Goal: Information Seeking & Learning: Learn about a topic

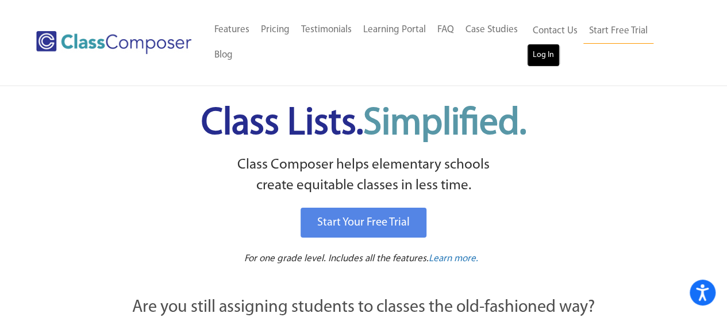
click at [542, 60] on link "Log In" at bounding box center [543, 55] width 33 height 23
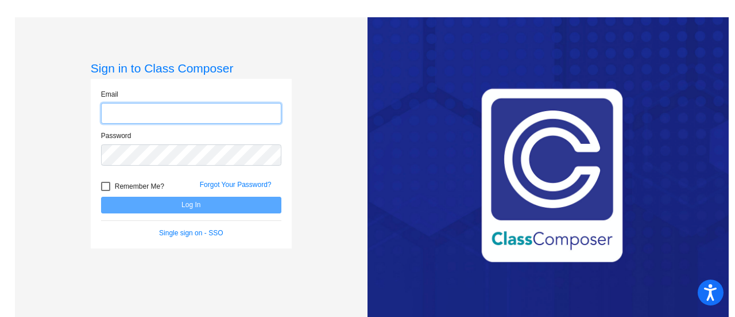
type input "[EMAIL_ADDRESS][DOMAIN_NAME]"
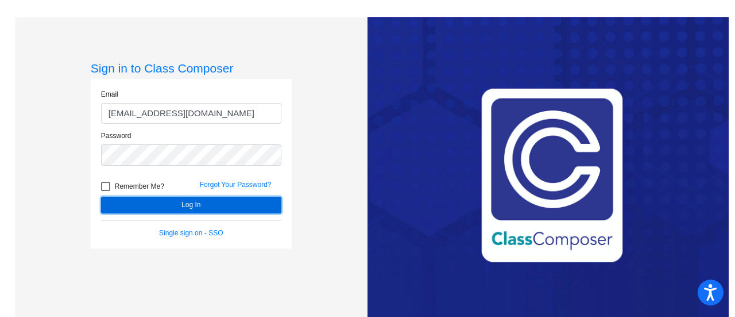
click at [145, 203] on button "Log In" at bounding box center [191, 204] width 180 height 17
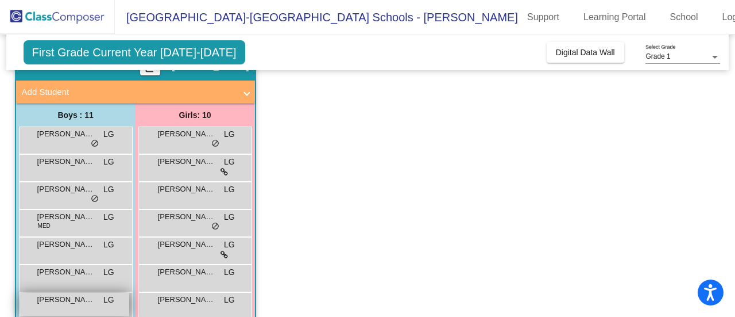
scroll to position [115, 0]
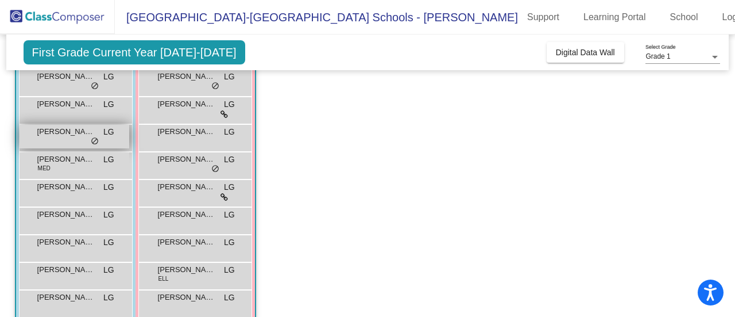
click at [61, 136] on span "[PERSON_NAME]" at bounding box center [65, 131] width 57 height 11
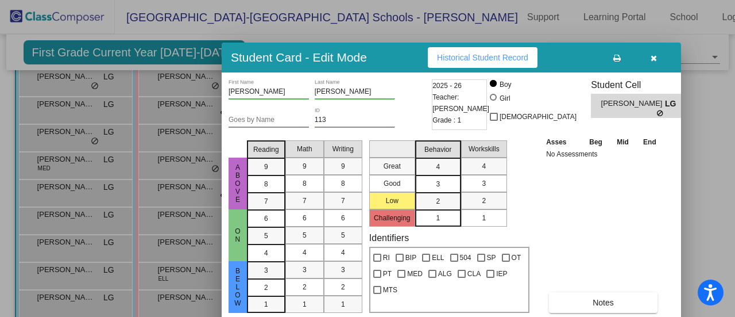
drag, startPoint x: 616, startPoint y: 10, endPoint x: 558, endPoint y: 56, distance: 73.6
click at [566, 54] on div "Student Card - Edit Mode Historical Student Record" at bounding box center [452, 58] width 460 height 30
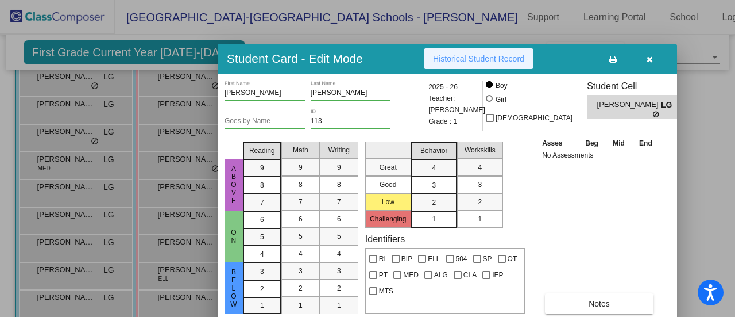
click at [497, 57] on span "Historical Student Record" at bounding box center [478, 58] width 91 height 9
click at [647, 59] on button "button" at bounding box center [649, 58] width 37 height 21
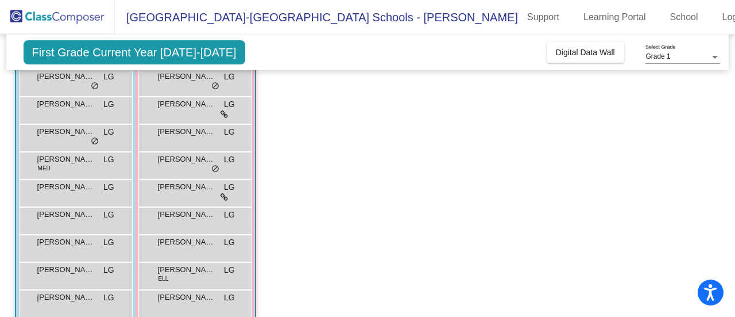
scroll to position [0, 0]
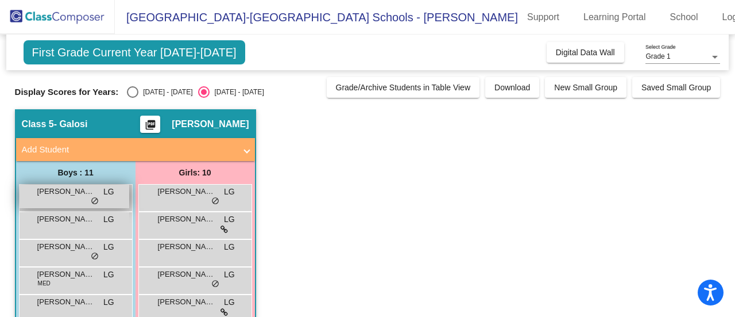
click at [72, 194] on span "[PERSON_NAME]" at bounding box center [65, 191] width 57 height 11
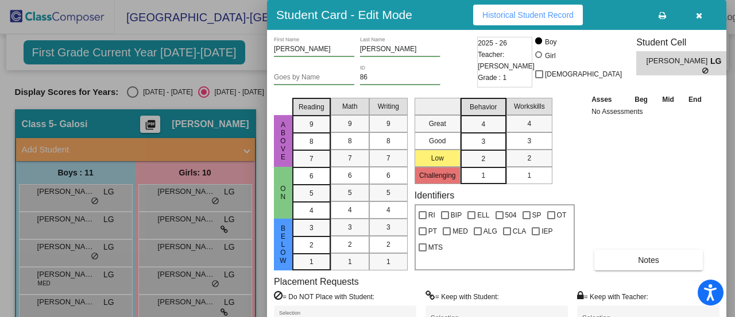
click at [554, 22] on button "Historical Student Record" at bounding box center [528, 15] width 110 height 21
click at [95, 247] on div at bounding box center [367, 158] width 735 height 317
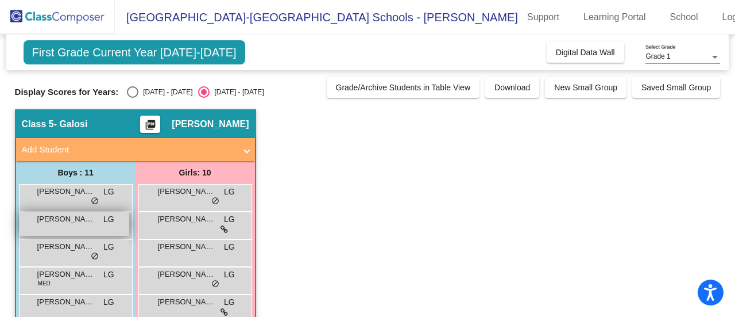
click at [82, 223] on span "[PERSON_NAME]" at bounding box center [65, 218] width 57 height 11
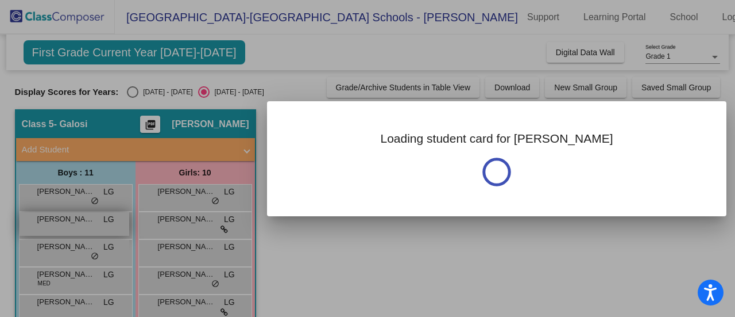
click at [82, 223] on div at bounding box center [367, 158] width 735 height 317
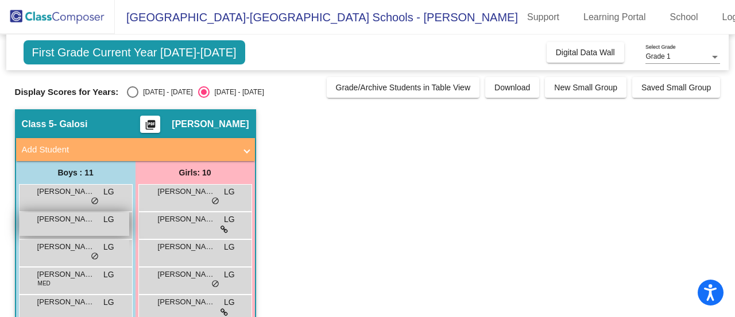
click at [107, 222] on span "LG" at bounding box center [108, 219] width 11 height 12
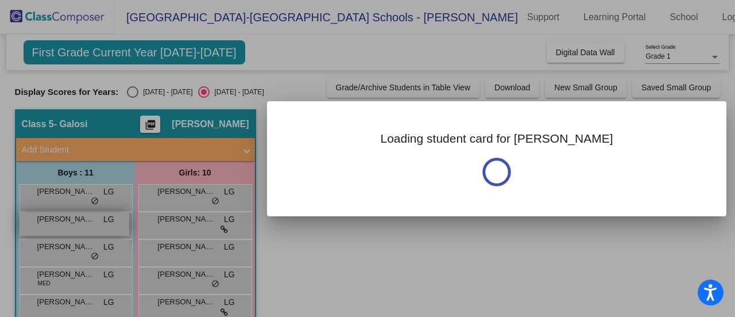
click at [107, 222] on div at bounding box center [367, 158] width 735 height 317
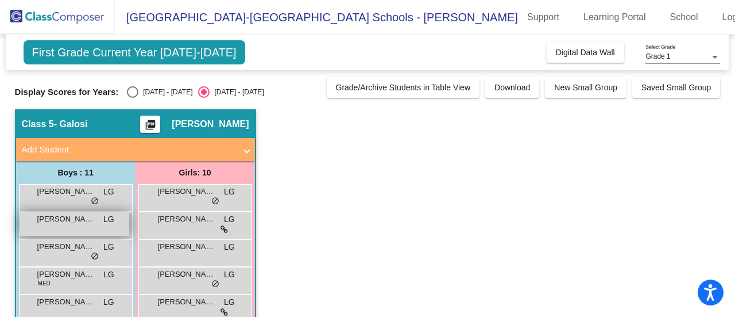
click at [107, 222] on span "LG" at bounding box center [108, 219] width 11 height 12
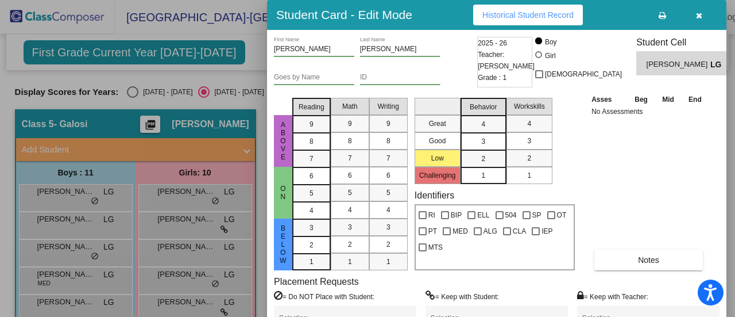
click at [516, 21] on button "Historical Student Record" at bounding box center [528, 15] width 110 height 21
click at [696, 14] on icon "button" at bounding box center [699, 15] width 6 height 8
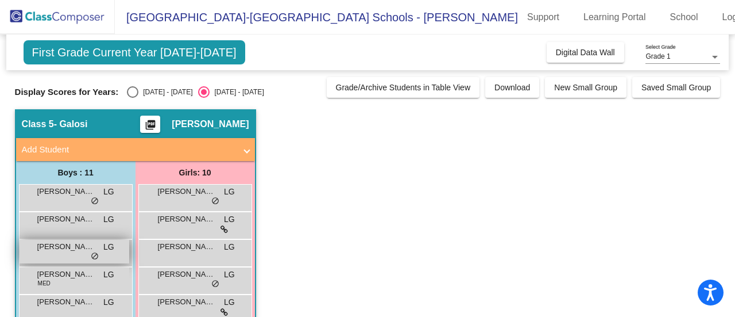
click at [85, 253] on div "[PERSON_NAME] LG lock do_not_disturb_alt" at bounding box center [75, 252] width 110 height 24
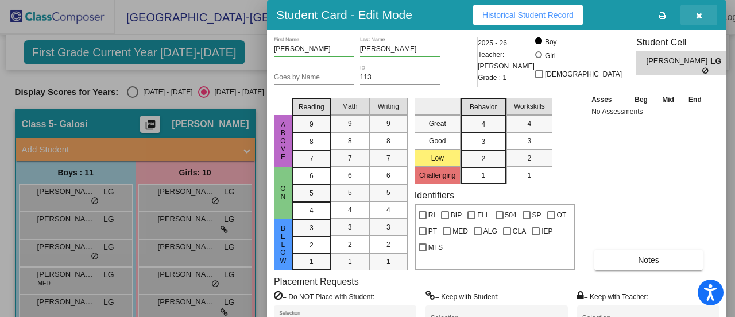
click at [699, 14] on icon "button" at bounding box center [699, 15] width 6 height 8
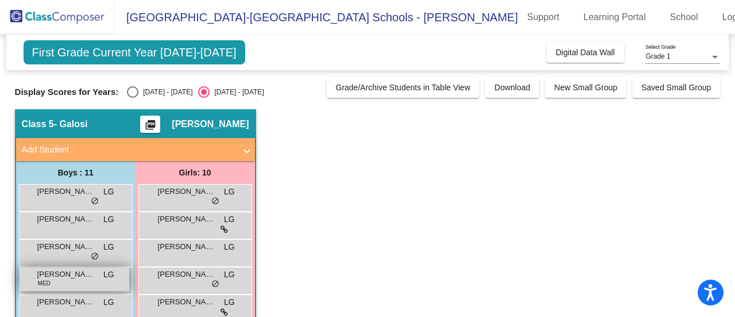
click at [66, 273] on span "[PERSON_NAME]" at bounding box center [65, 273] width 57 height 11
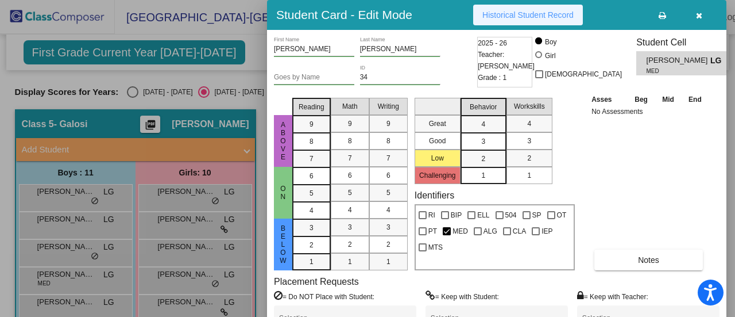
click at [494, 13] on span "Historical Student Record" at bounding box center [528, 14] width 91 height 9
click at [704, 14] on button "button" at bounding box center [699, 15] width 37 height 21
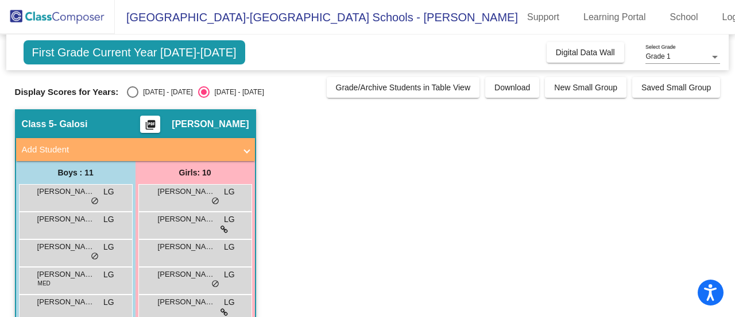
scroll to position [115, 0]
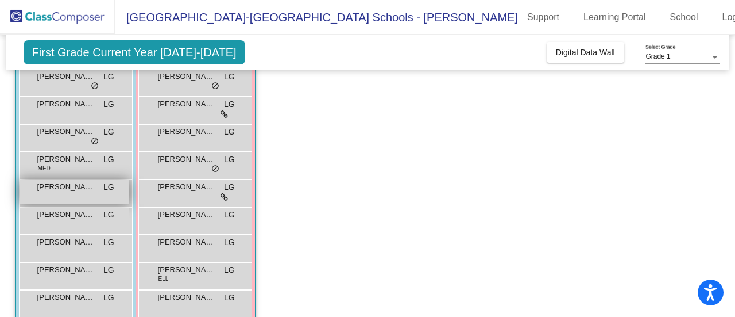
click at [62, 192] on div "[PERSON_NAME] LG lock do_not_disturb_alt" at bounding box center [75, 192] width 110 height 24
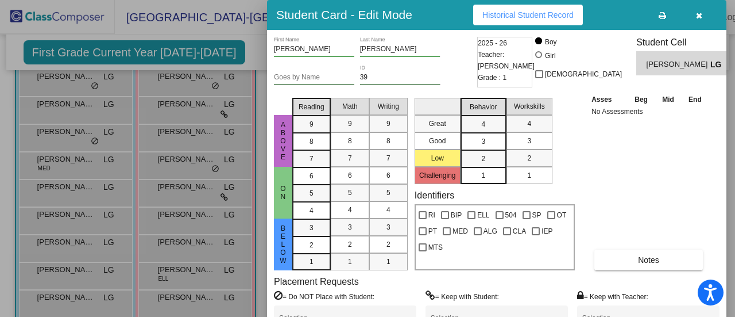
click at [540, 17] on span "Historical Student Record" at bounding box center [528, 14] width 91 height 9
drag, startPoint x: 699, startPoint y: 14, endPoint x: 685, endPoint y: 28, distance: 19.1
click at [699, 16] on icon "button" at bounding box center [699, 15] width 6 height 8
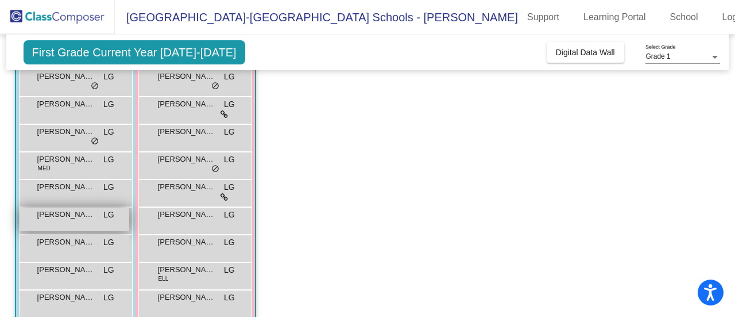
click at [60, 211] on span "[PERSON_NAME]" at bounding box center [65, 214] width 57 height 11
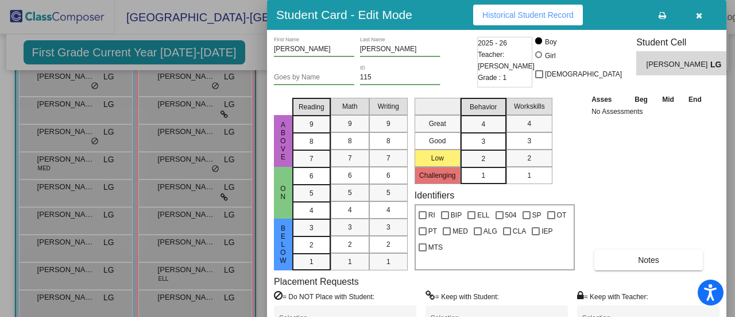
click at [562, 7] on button "Historical Student Record" at bounding box center [528, 15] width 110 height 21
click at [697, 15] on icon "button" at bounding box center [699, 15] width 6 height 8
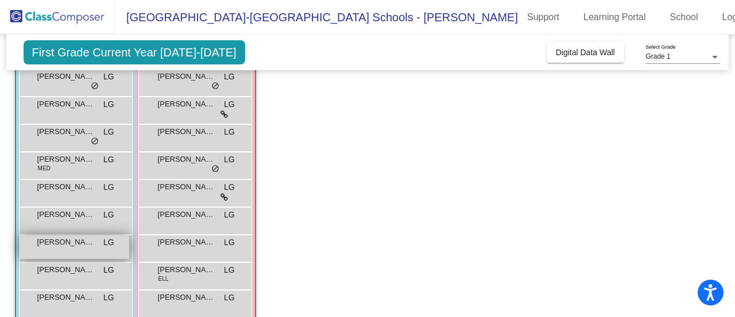
click at [71, 242] on span "[PERSON_NAME]" at bounding box center [65, 241] width 57 height 11
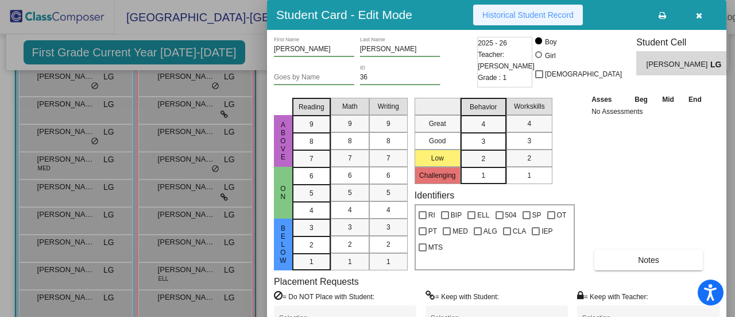
click at [553, 16] on span "Historical Student Record" at bounding box center [528, 14] width 91 height 9
click at [94, 264] on div at bounding box center [367, 158] width 735 height 317
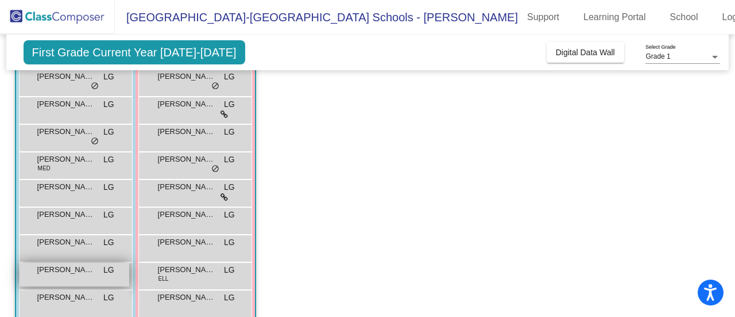
click at [91, 267] on span "[PERSON_NAME]" at bounding box center [65, 269] width 57 height 11
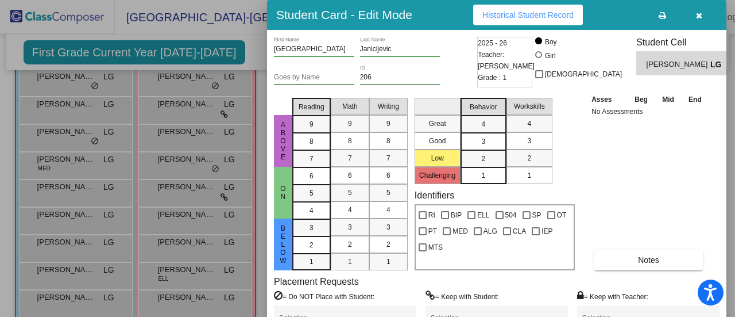
click at [499, 15] on span "Historical Student Record" at bounding box center [528, 14] width 91 height 9
click at [87, 291] on div at bounding box center [367, 158] width 735 height 317
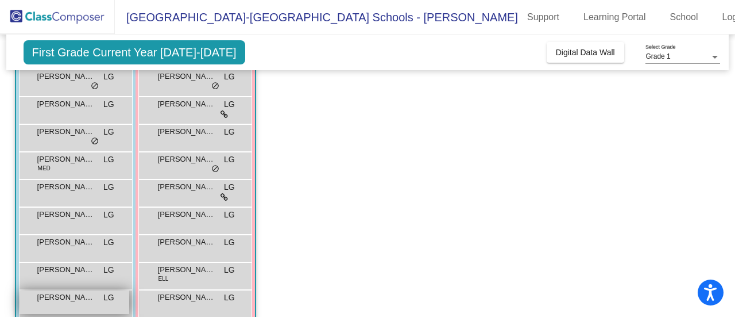
click at [88, 297] on span "[PERSON_NAME]" at bounding box center [65, 296] width 57 height 11
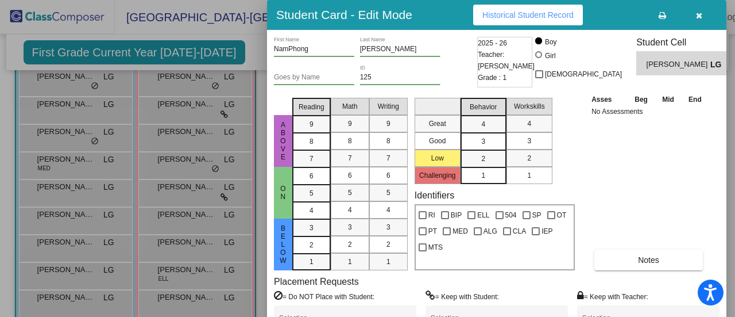
click at [543, 13] on span "Historical Student Record" at bounding box center [528, 14] width 91 height 9
click at [106, 275] on div at bounding box center [367, 158] width 735 height 317
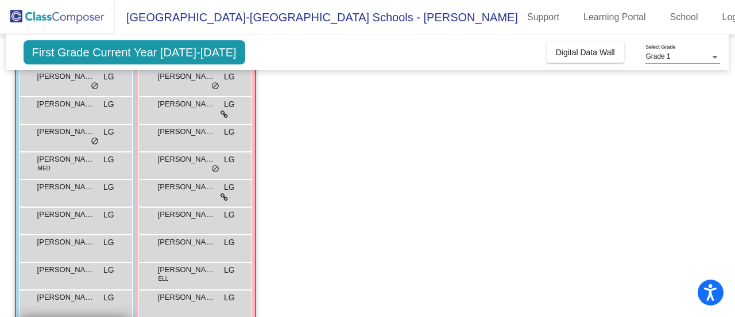
scroll to position [172, 0]
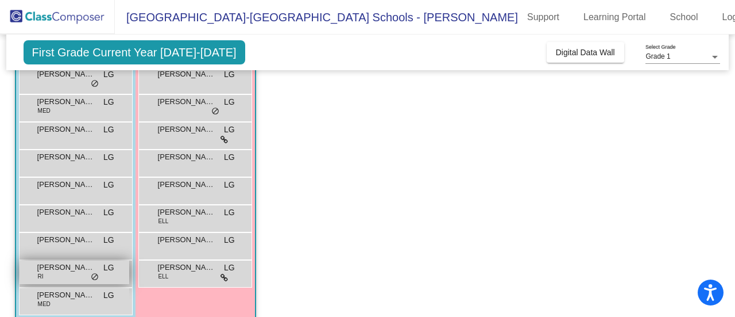
click at [101, 281] on div "[PERSON_NAME] RI LG lock do_not_disturb_alt" at bounding box center [75, 272] width 110 height 24
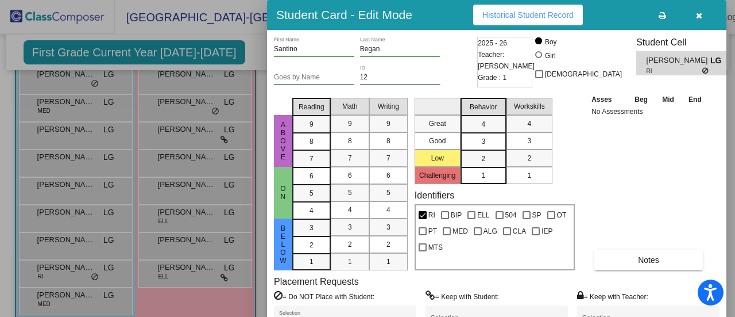
click at [523, 17] on span "Historical Student Record" at bounding box center [528, 14] width 91 height 9
drag, startPoint x: 118, startPoint y: 243, endPoint x: 83, endPoint y: 315, distance: 80.4
click at [117, 245] on div at bounding box center [367, 158] width 735 height 317
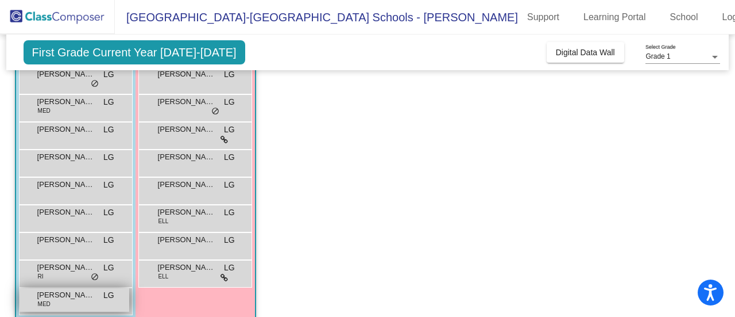
click at [75, 299] on span "[PERSON_NAME]" at bounding box center [65, 294] width 57 height 11
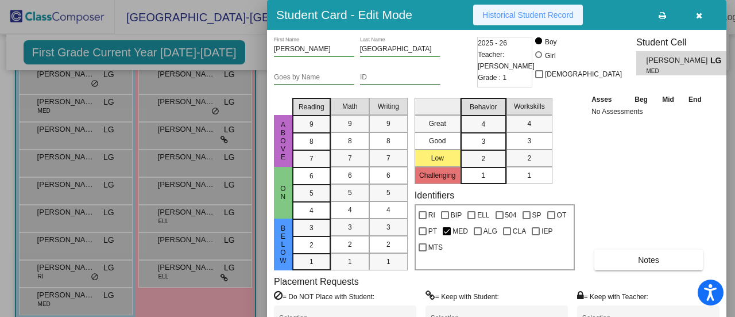
click at [513, 21] on button "Historical Student Record" at bounding box center [528, 15] width 110 height 21
click at [701, 13] on icon "button" at bounding box center [699, 15] width 6 height 8
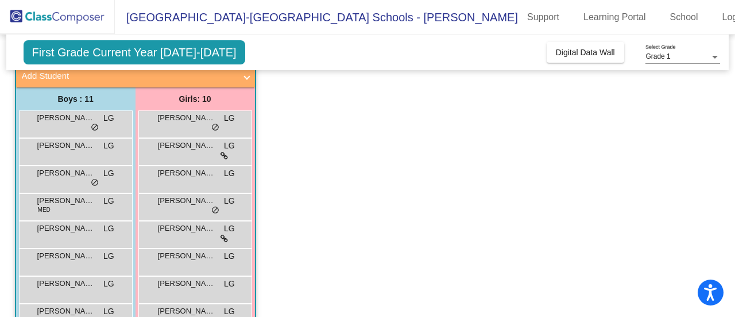
scroll to position [16, 0]
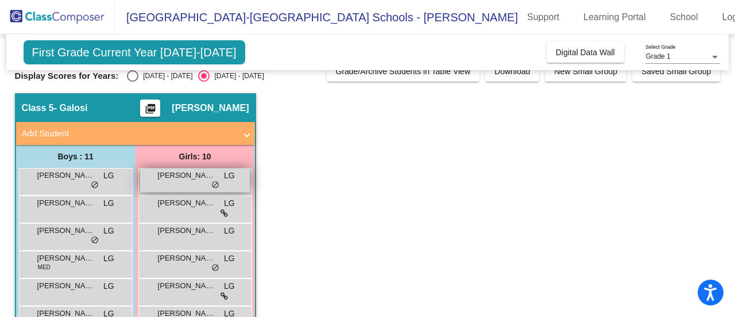
click at [202, 172] on span "[PERSON_NAME]" at bounding box center [186, 174] width 57 height 11
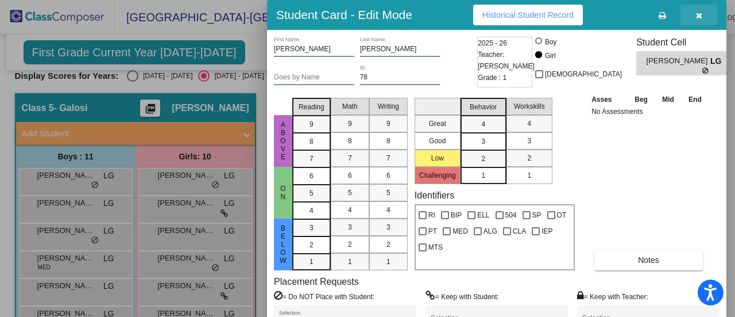
click at [704, 13] on button "button" at bounding box center [699, 15] width 37 height 21
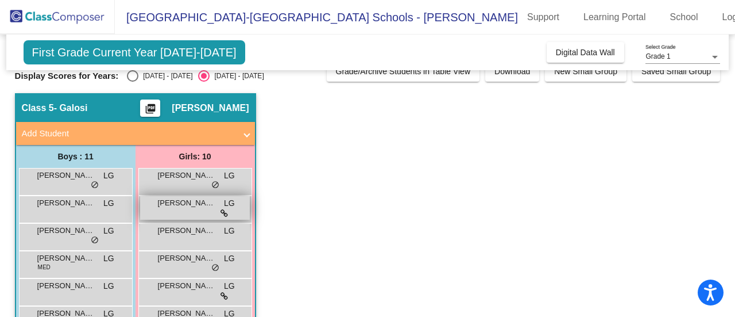
click at [186, 203] on span "[PERSON_NAME]" at bounding box center [186, 202] width 57 height 11
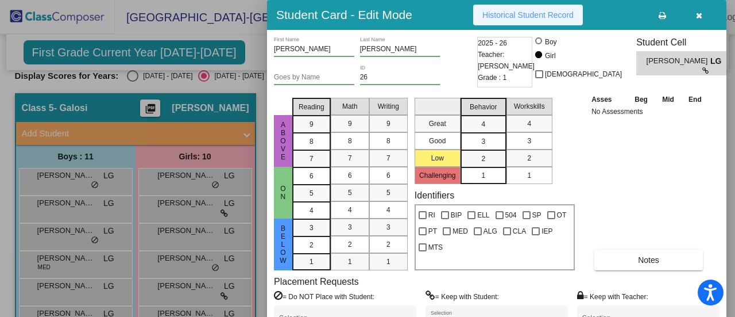
click at [538, 11] on span "Historical Student Record" at bounding box center [528, 14] width 91 height 9
click at [695, 14] on button "button" at bounding box center [699, 15] width 37 height 21
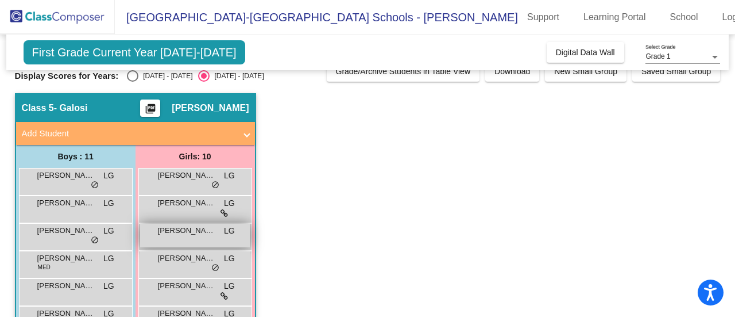
scroll to position [0, 0]
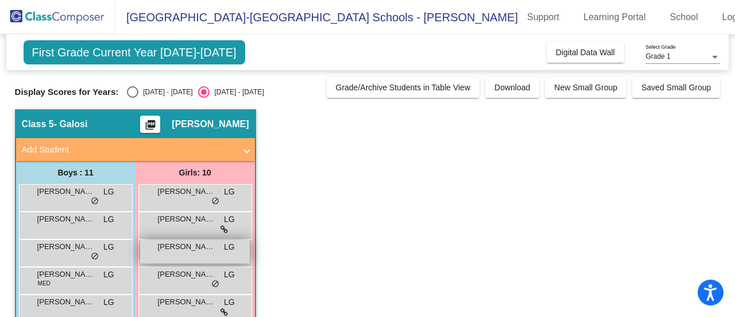
click at [176, 246] on span "[PERSON_NAME]" at bounding box center [186, 246] width 57 height 11
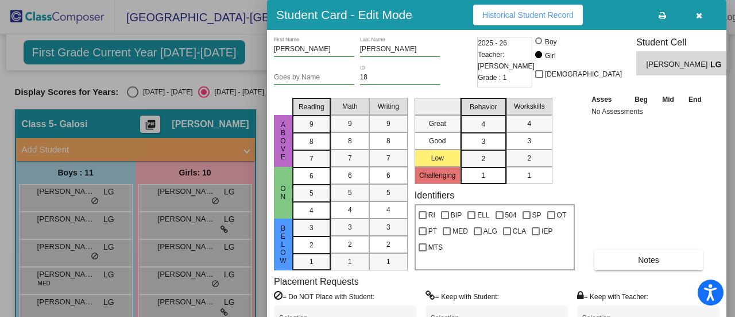
click at [513, 17] on span "Historical Student Record" at bounding box center [528, 14] width 91 height 9
click at [701, 11] on span "button" at bounding box center [699, 14] width 6 height 9
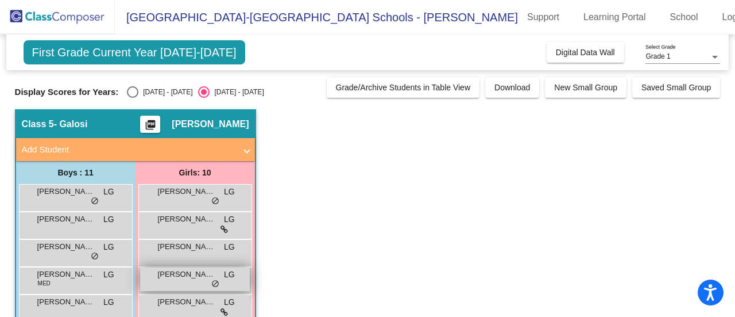
click at [194, 279] on span "[PERSON_NAME]" at bounding box center [186, 273] width 57 height 11
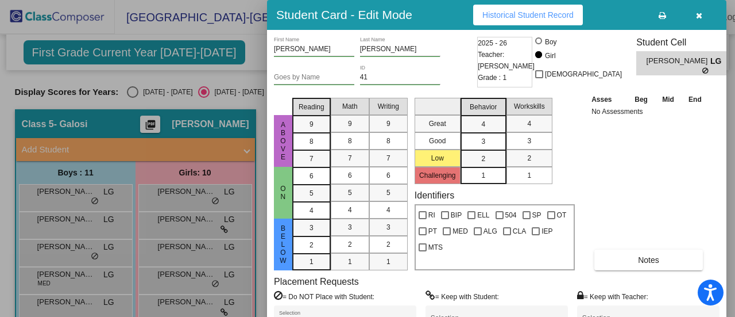
click at [516, 19] on span "Historical Student Record" at bounding box center [528, 14] width 91 height 9
click at [693, 20] on button "button" at bounding box center [699, 15] width 37 height 21
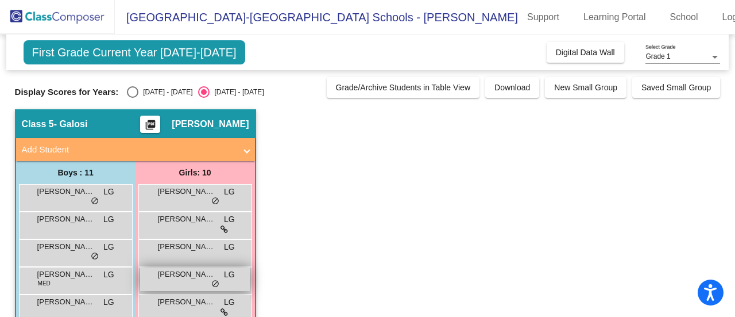
scroll to position [57, 0]
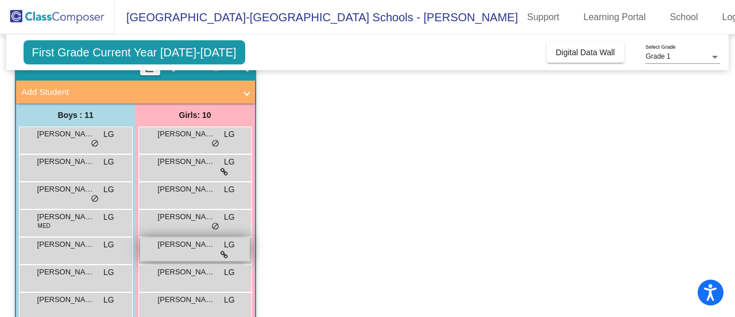
click at [194, 251] on div "[PERSON_NAME] LG lock do_not_disturb_alt" at bounding box center [195, 249] width 110 height 24
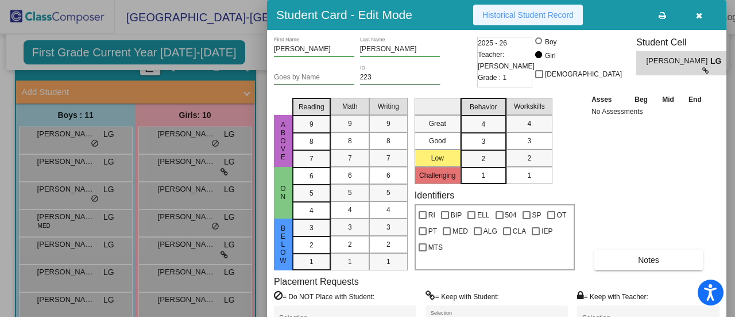
click at [526, 7] on button "Historical Student Record" at bounding box center [528, 15] width 110 height 21
click at [696, 18] on icon "button" at bounding box center [699, 15] width 6 height 8
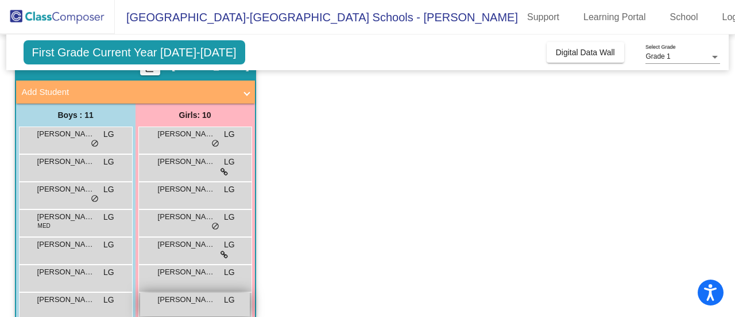
scroll to position [115, 0]
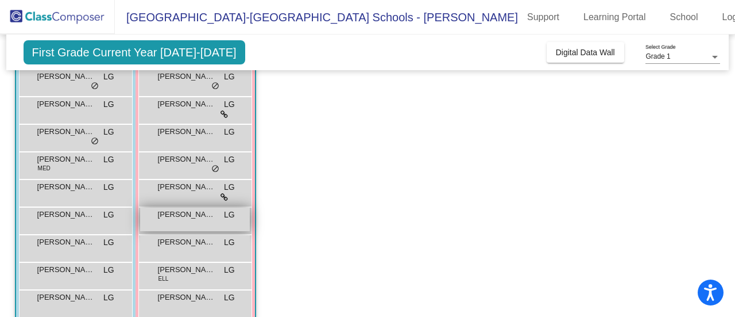
click at [194, 222] on div "[PERSON_NAME] LG lock do_not_disturb_alt" at bounding box center [195, 219] width 110 height 24
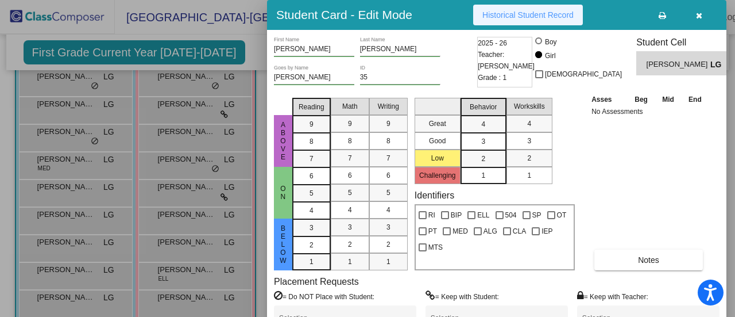
click at [545, 11] on span "Historical Student Record" at bounding box center [528, 14] width 91 height 9
click at [694, 13] on button "button" at bounding box center [699, 15] width 37 height 21
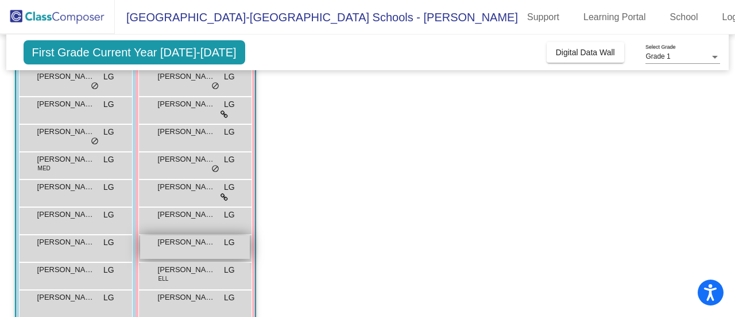
click at [178, 251] on div "[PERSON_NAME] LG lock do_not_disturb_alt" at bounding box center [195, 247] width 110 height 24
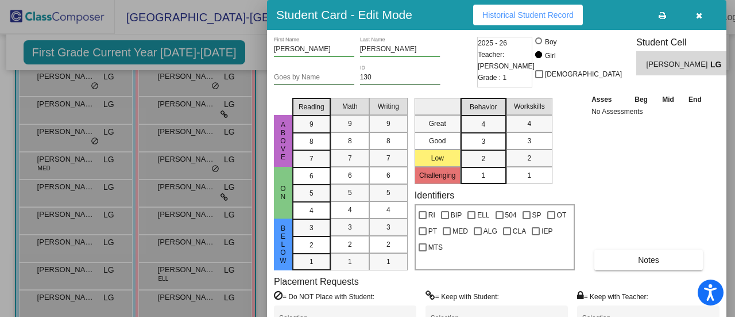
drag, startPoint x: 512, startPoint y: 16, endPoint x: 508, endPoint y: 22, distance: 8.0
click at [510, 18] on span "Historical Student Record" at bounding box center [528, 14] width 91 height 9
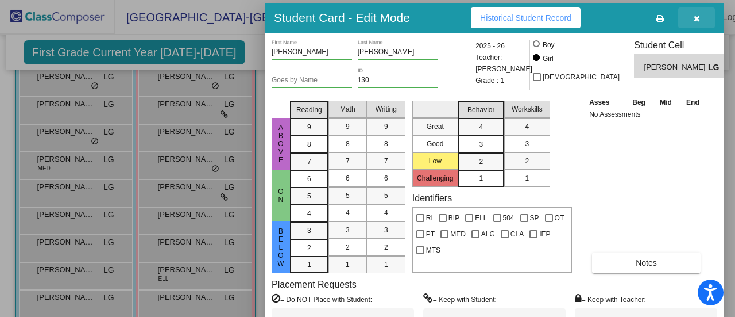
drag, startPoint x: 696, startPoint y: 14, endPoint x: 689, endPoint y: 1, distance: 15.7
click at [697, 14] on icon "button" at bounding box center [697, 18] width 6 height 8
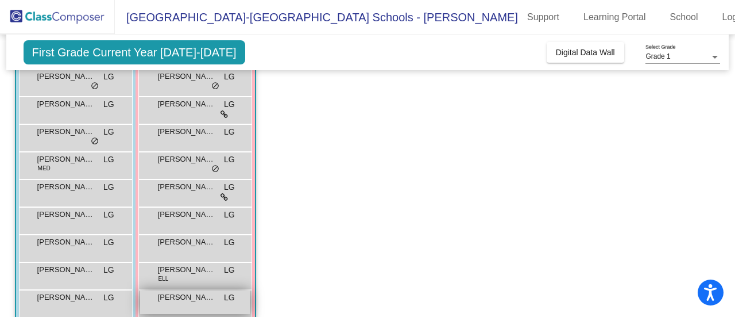
scroll to position [172, 0]
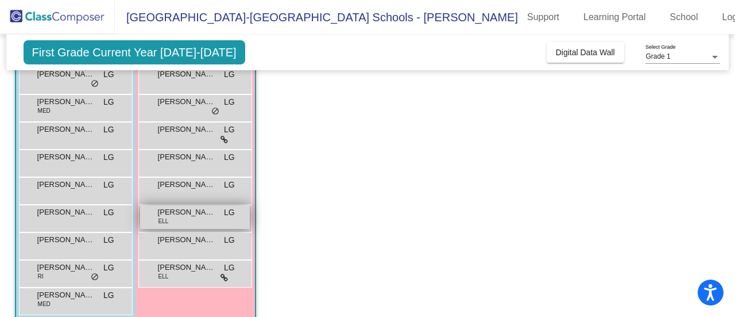
click at [191, 222] on div "[PERSON_NAME] ELL LG lock do_not_disturb_alt" at bounding box center [195, 217] width 110 height 24
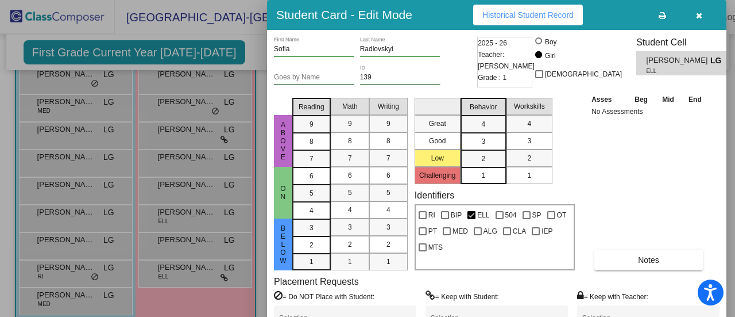
click at [568, 1] on div "Student Card - Edit Mode Historical Student Record" at bounding box center [497, 15] width 460 height 30
click at [562, 9] on button "Historical Student Record" at bounding box center [528, 15] width 110 height 21
click at [701, 20] on button "button" at bounding box center [699, 15] width 37 height 21
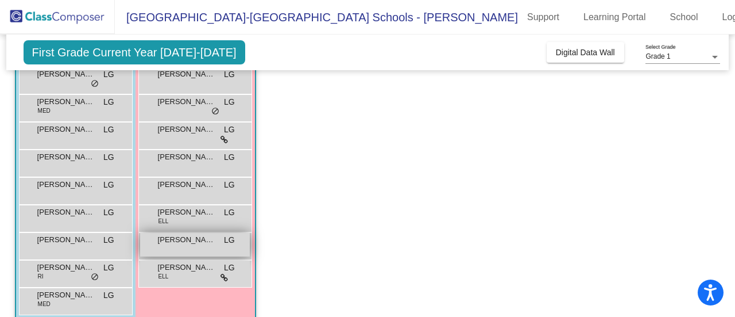
click at [192, 242] on span "[PERSON_NAME]" at bounding box center [186, 239] width 57 height 11
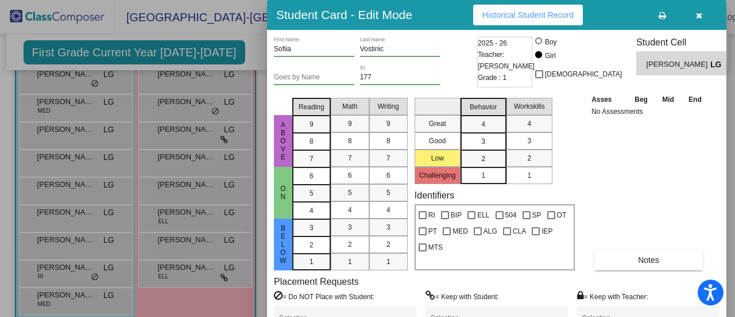
click at [524, 16] on span "Historical Student Record" at bounding box center [528, 14] width 91 height 9
drag, startPoint x: 699, startPoint y: 13, endPoint x: 570, endPoint y: 63, distance: 138.0
click at [697, 12] on icon "button" at bounding box center [699, 15] width 6 height 8
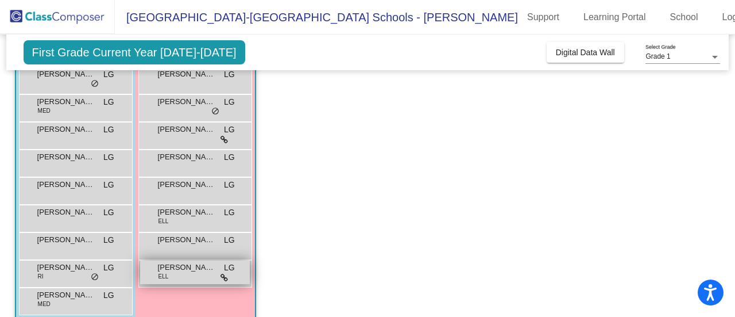
click at [185, 269] on span "[PERSON_NAME]" at bounding box center [186, 266] width 57 height 11
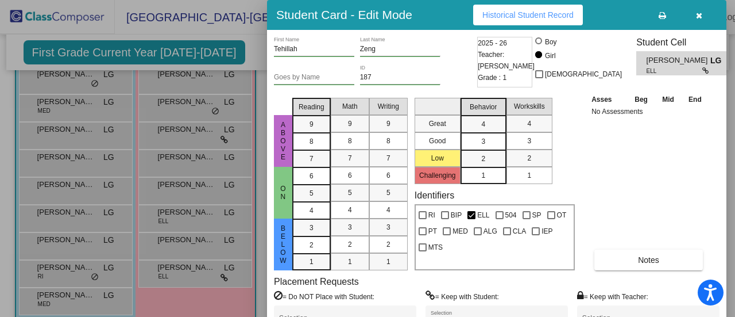
click at [496, 30] on div "Tehillah First Name [PERSON_NAME] Last Name Goes by Name 187 ID 2025 - 26 Teach…" at bounding box center [497, 199] width 460 height 338
click at [499, 14] on span "Historical Student Record" at bounding box center [528, 14] width 91 height 9
